Goal: Find specific page/section: Find specific page/section

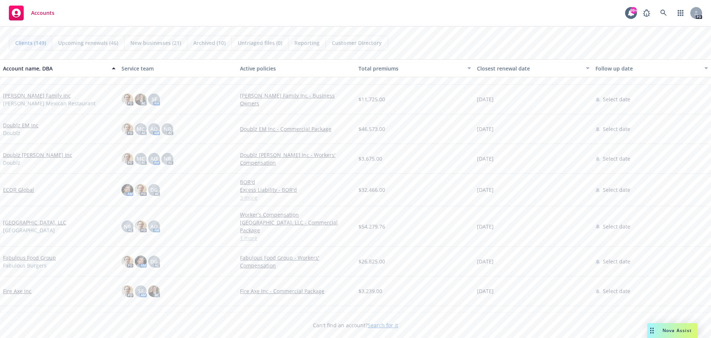
scroll to position [1630, 0]
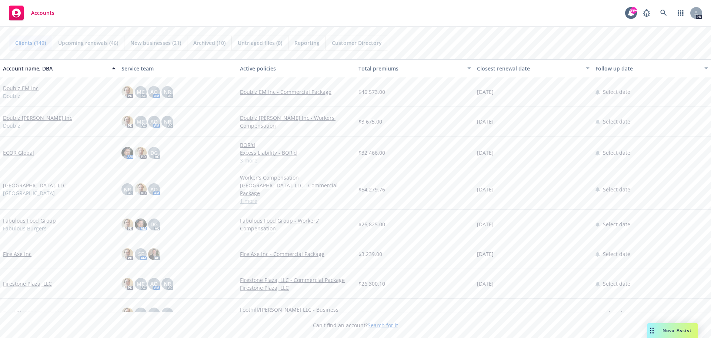
click at [47, 185] on link "[GEOGRAPHIC_DATA]. LLC" at bounding box center [34, 185] width 63 height 8
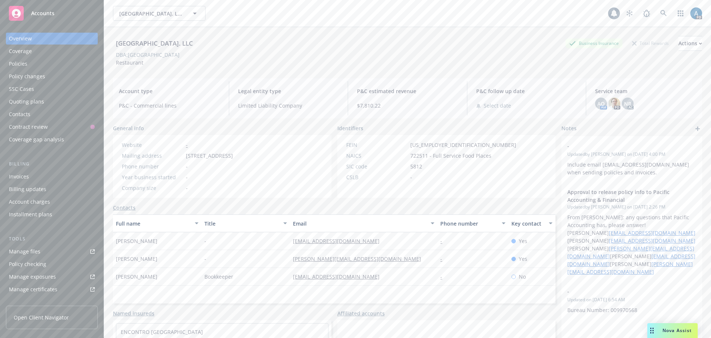
click at [26, 63] on div "Policies" at bounding box center [18, 64] width 19 height 12
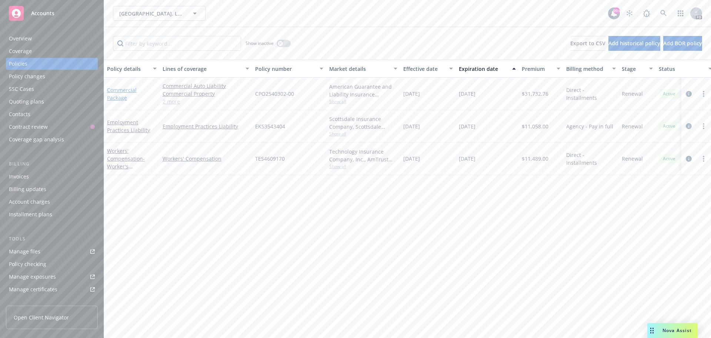
click at [115, 93] on link "Commercial Package" at bounding box center [122, 93] width 30 height 15
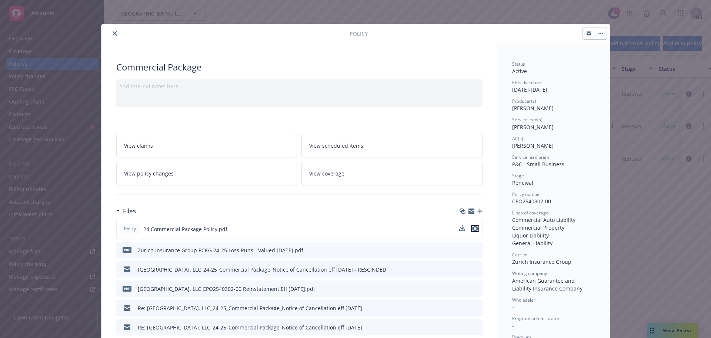
click at [472, 226] on icon "preview file" at bounding box center [475, 228] width 7 height 5
